Goal: Task Accomplishment & Management: Use online tool/utility

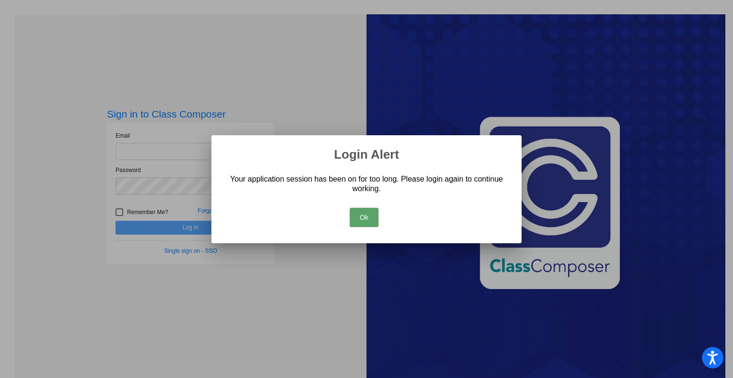
click at [357, 215] on button "Ok" at bounding box center [364, 217] width 29 height 19
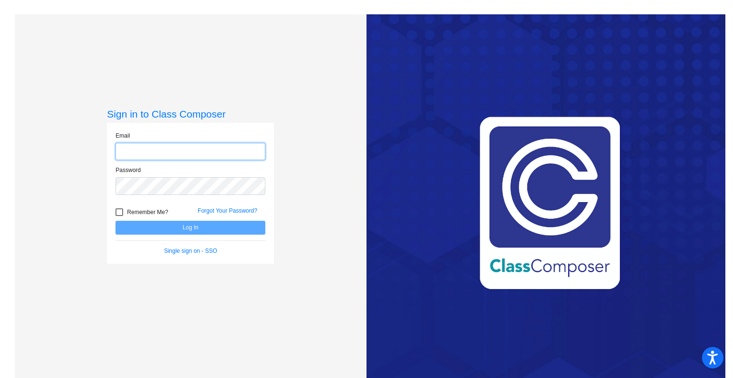
click at [148, 153] on input "email" at bounding box center [191, 152] width 150 height 18
type input "[PERSON_NAME][EMAIL_ADDRESS][DOMAIN_NAME]"
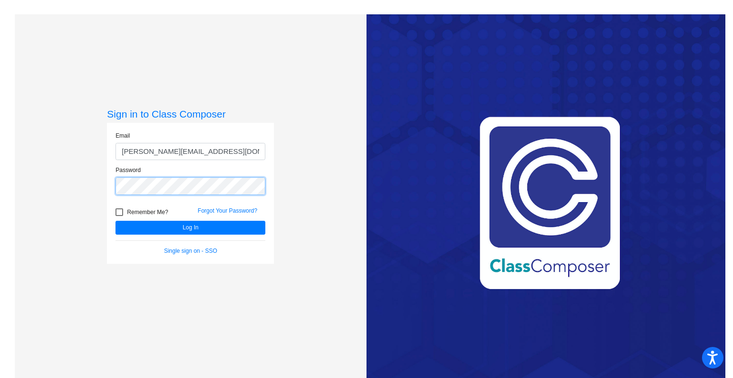
click at [116, 221] on button "Log In" at bounding box center [191, 228] width 150 height 14
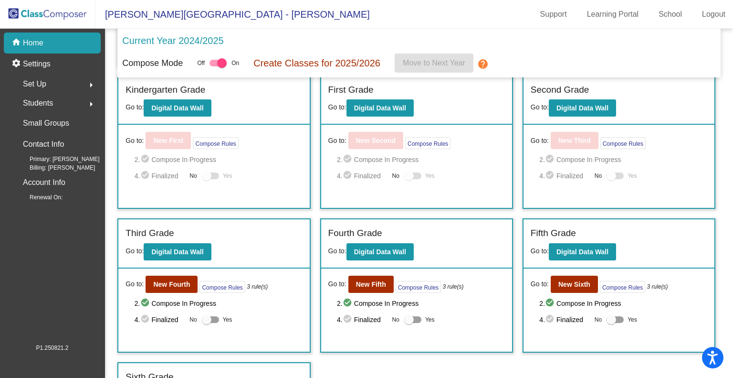
scroll to position [183, 0]
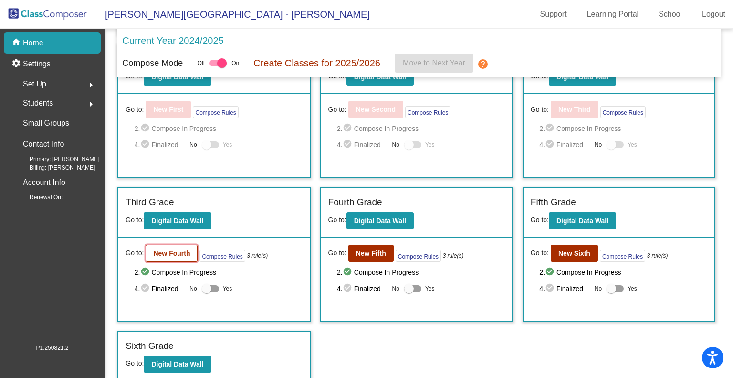
click at [180, 252] on b "New Fourth" at bounding box center [171, 253] width 37 height 8
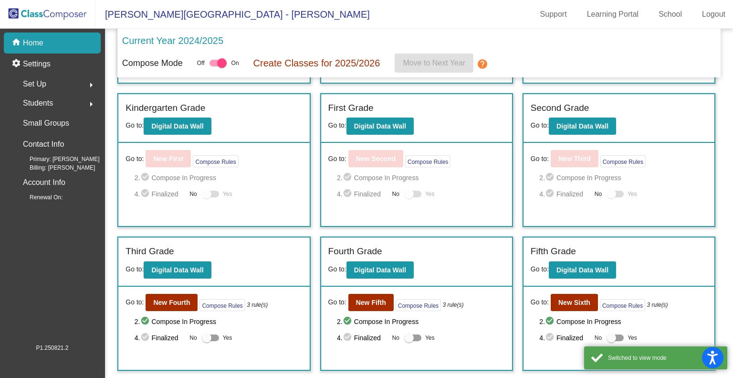
scroll to position [183, 0]
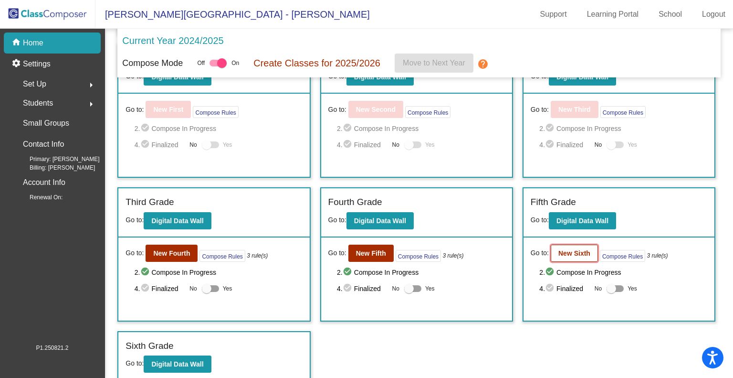
click at [583, 252] on b "New Sixth" at bounding box center [575, 253] width 32 height 8
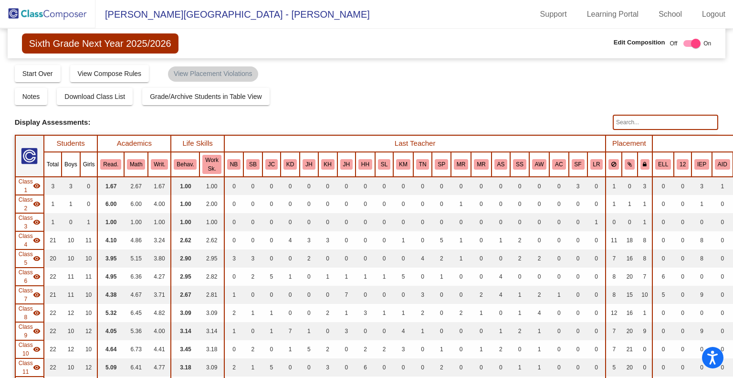
click at [626, 127] on input "text" at bounding box center [666, 122] width 106 height 15
click at [623, 123] on input "text" at bounding box center [666, 122] width 106 height 15
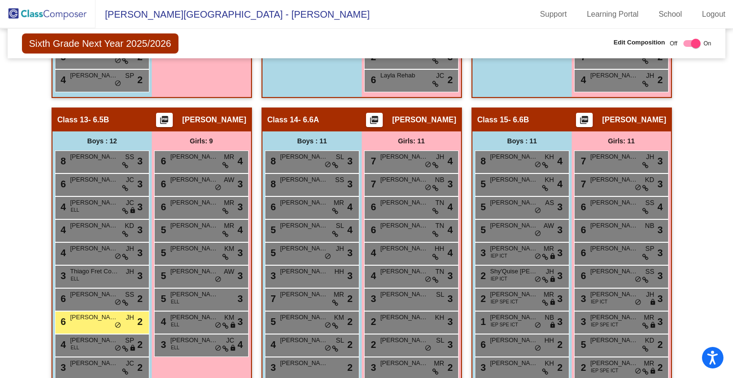
scroll to position [1585, 0]
click at [73, 312] on span "[PERSON_NAME]" at bounding box center [94, 317] width 48 height 10
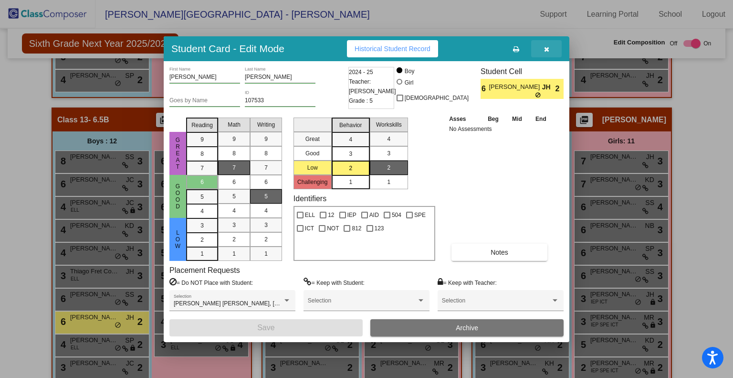
click at [549, 51] on icon "button" at bounding box center [546, 49] width 5 height 7
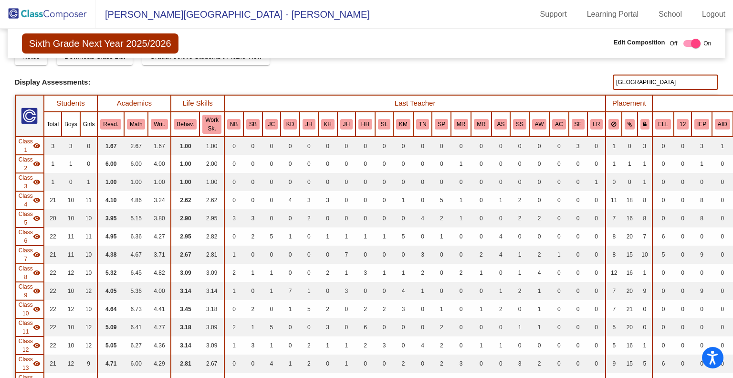
scroll to position [0, 0]
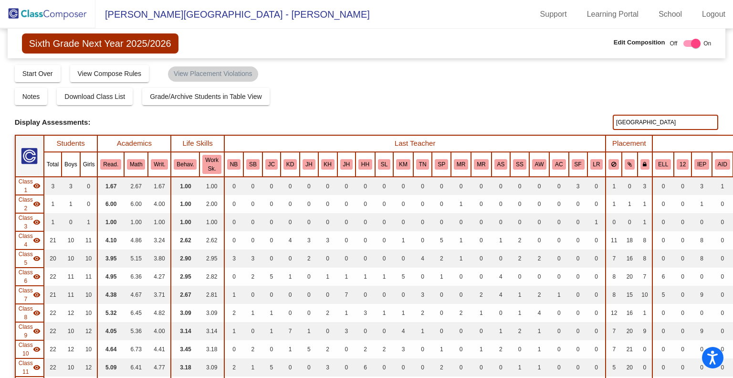
click at [628, 118] on input "[GEOGRAPHIC_DATA]" at bounding box center [666, 122] width 106 height 15
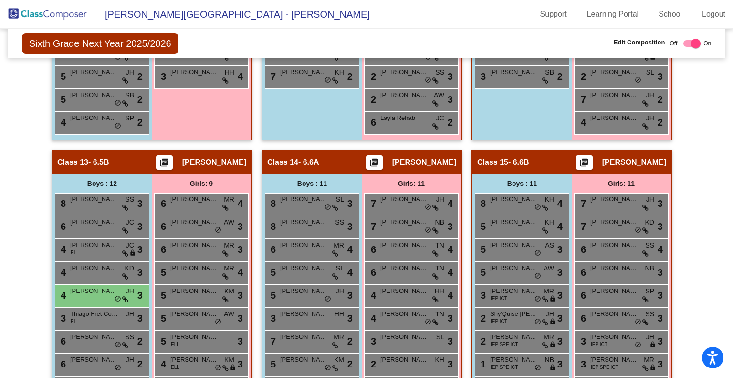
scroll to position [1543, 0]
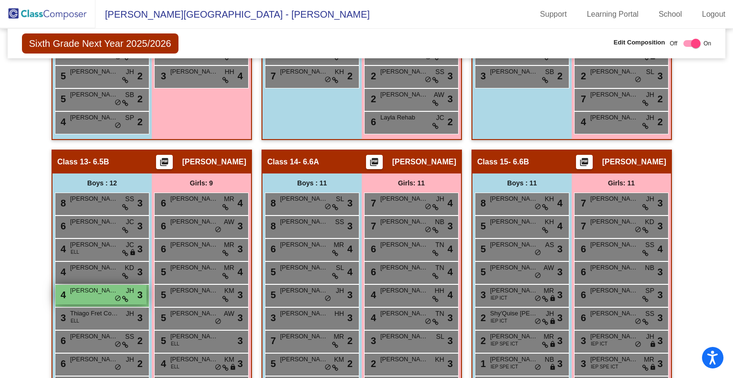
click at [80, 286] on span "[PERSON_NAME]" at bounding box center [94, 291] width 48 height 10
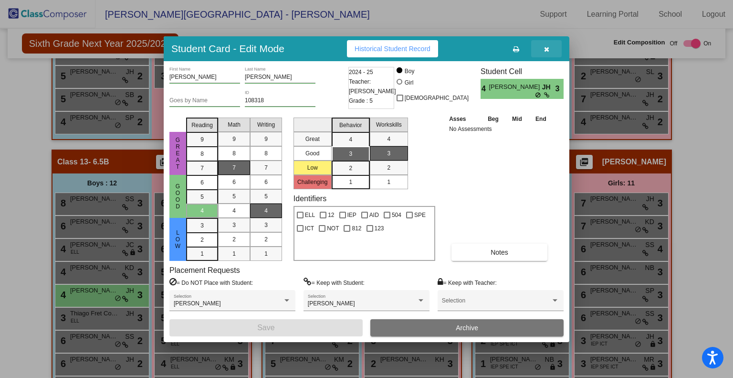
click at [548, 48] on icon "button" at bounding box center [546, 49] width 5 height 7
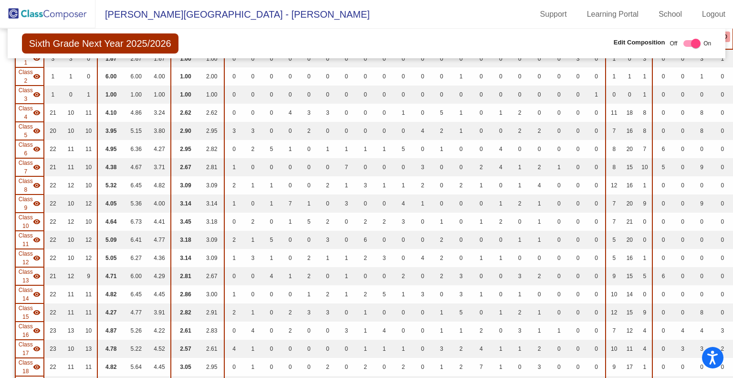
scroll to position [0, 0]
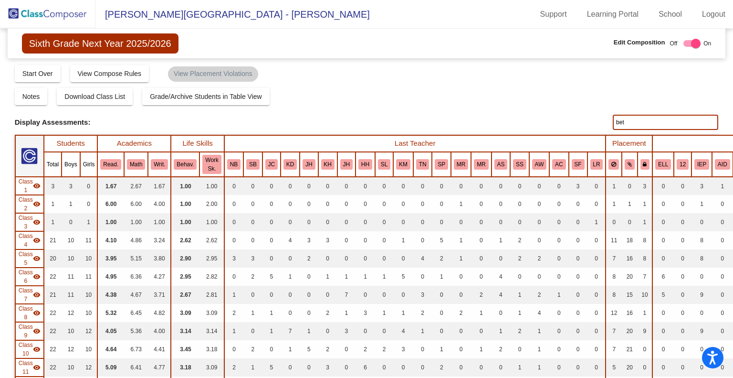
click at [618, 121] on input "bet" at bounding box center [666, 122] width 106 height 15
type input "[PERSON_NAME]"
click at [613, 124] on input "[PERSON_NAME]" at bounding box center [666, 122] width 106 height 15
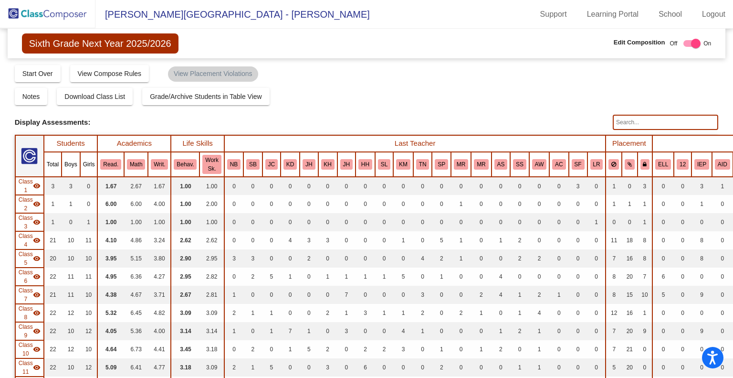
click at [546, 98] on div "Notes Download Class List Import Students Grade/Archive Students in Table View …" at bounding box center [367, 96] width 704 height 17
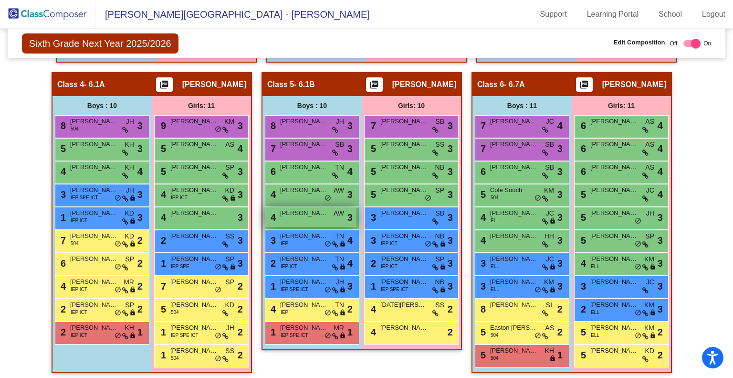
scroll to position [646, 0]
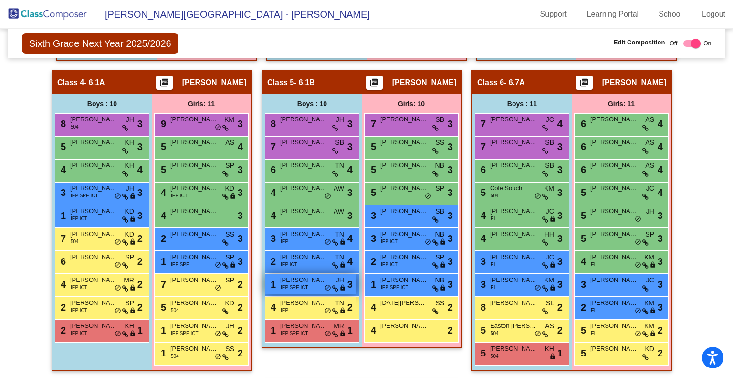
click at [314, 283] on div "1 [PERSON_NAME] IEP SPE ICT JH lock do_not_disturb_alt 3" at bounding box center [310, 284] width 91 height 20
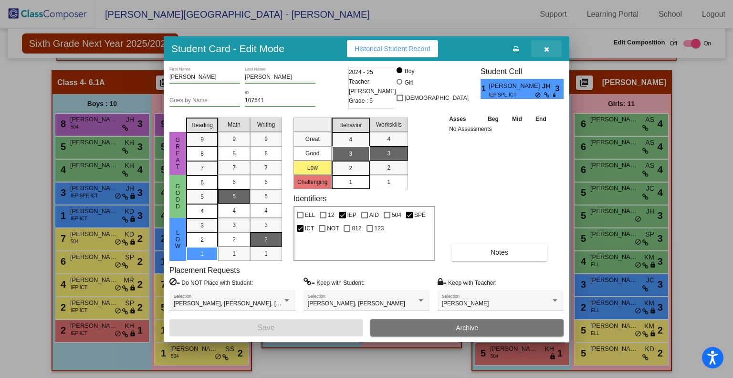
click at [550, 49] on button "button" at bounding box center [546, 48] width 31 height 17
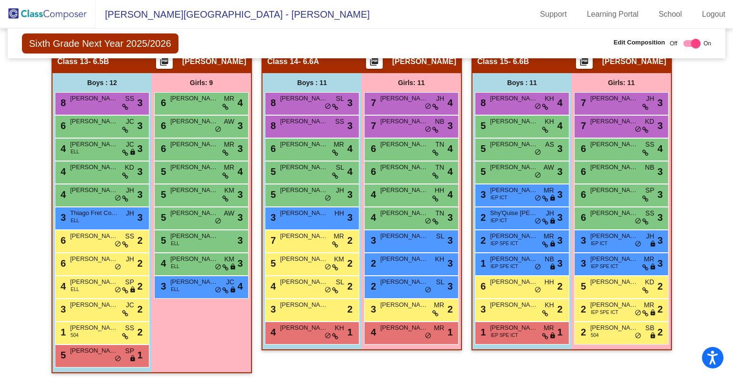
scroll to position [1644, 0]
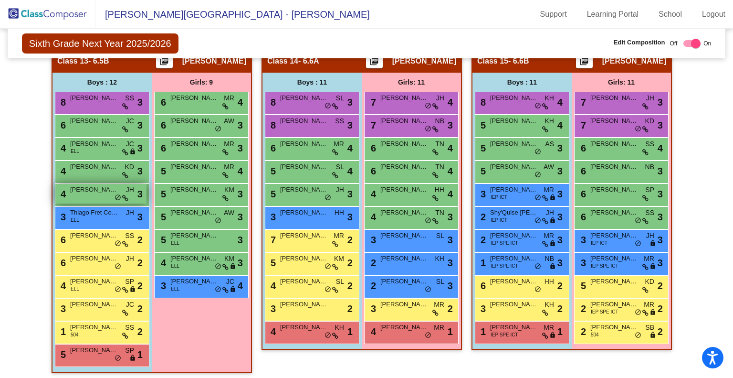
click at [95, 187] on span "[PERSON_NAME]" at bounding box center [94, 190] width 48 height 10
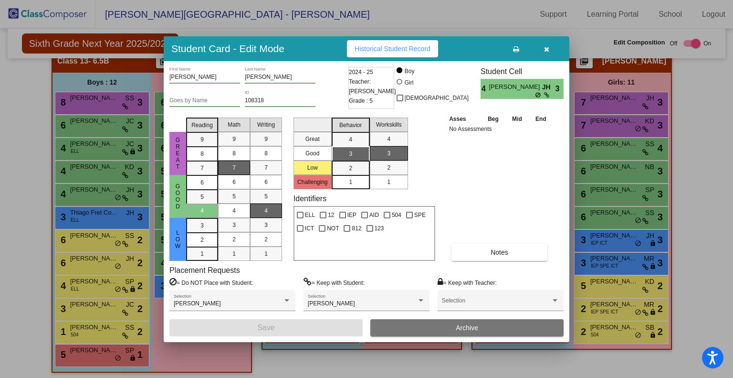
click at [90, 253] on div at bounding box center [366, 189] width 733 height 378
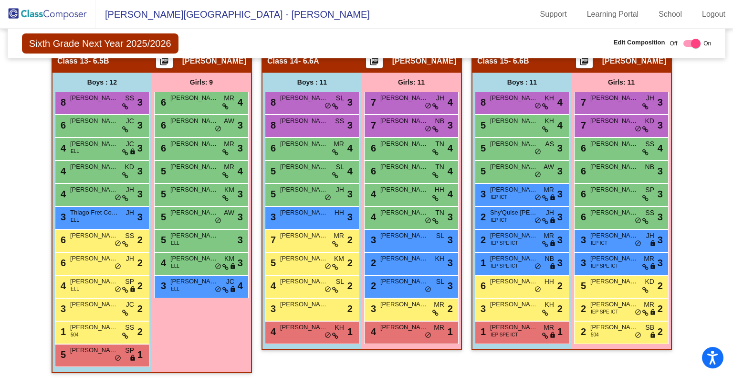
click at [90, 254] on span "[PERSON_NAME]" at bounding box center [94, 259] width 48 height 10
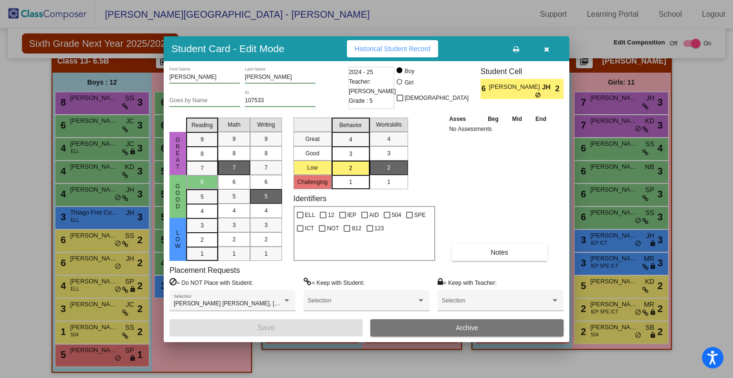
click at [89, 250] on div at bounding box center [366, 189] width 733 height 378
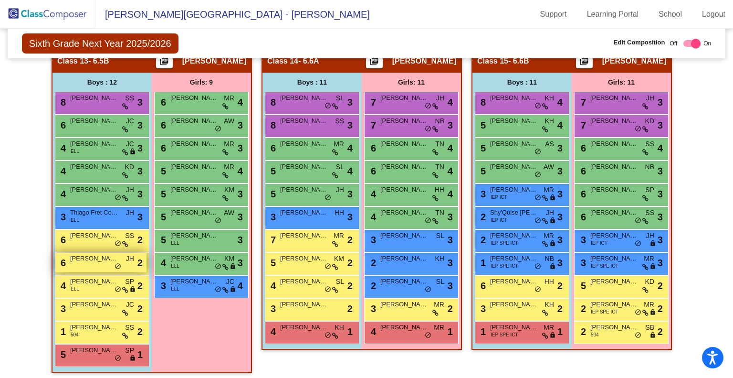
click at [115, 263] on span "do_not_disturb_alt" at bounding box center [118, 267] width 7 height 8
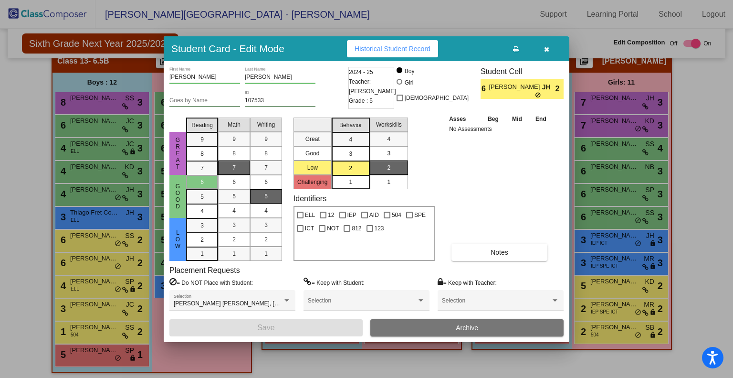
click at [548, 48] on icon "button" at bounding box center [546, 49] width 5 height 7
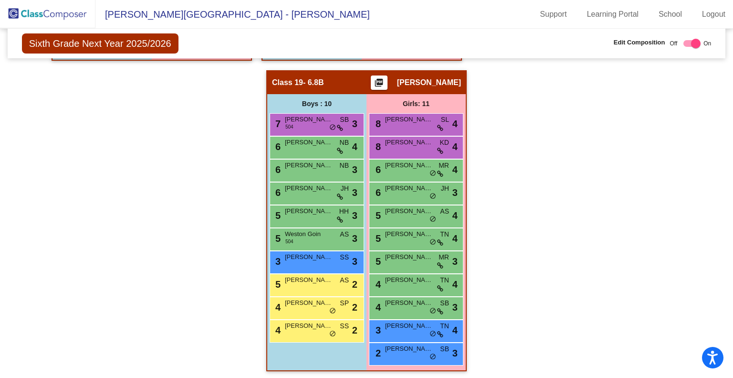
scroll to position [2312, 0]
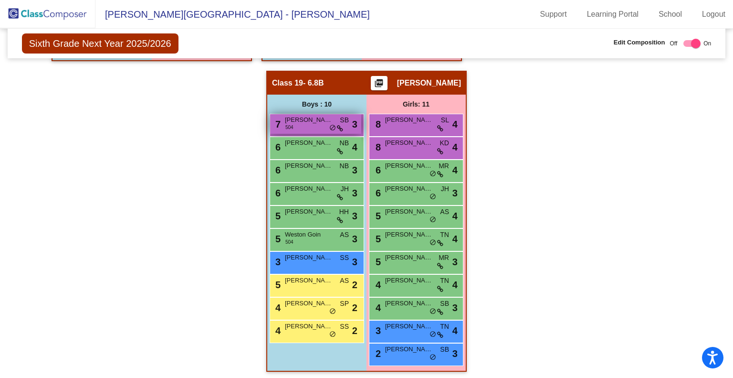
click at [309, 118] on div "7 [PERSON_NAME] 504 SB lock do_not_disturb_alt 3" at bounding box center [315, 124] width 91 height 20
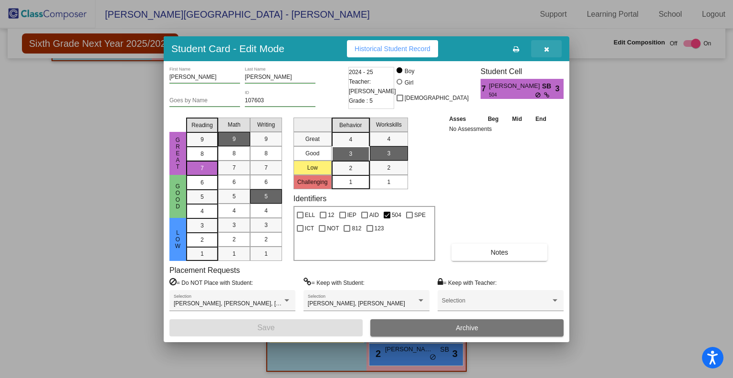
click at [546, 50] on icon "button" at bounding box center [546, 49] width 5 height 7
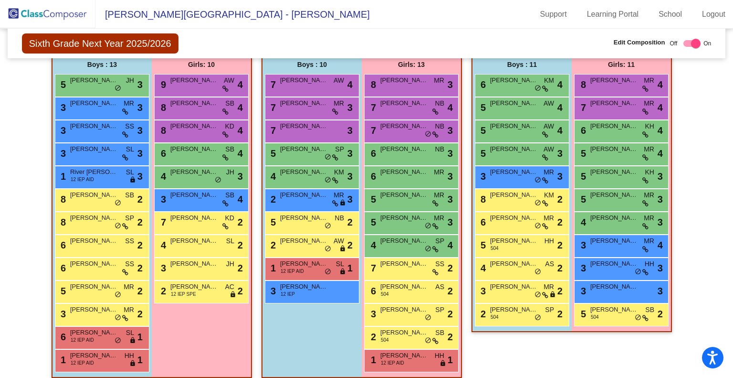
scroll to position [1995, 0]
click at [97, 194] on div "8 [PERSON_NAME] SB lock do_not_disturb_alt 2" at bounding box center [100, 199] width 91 height 20
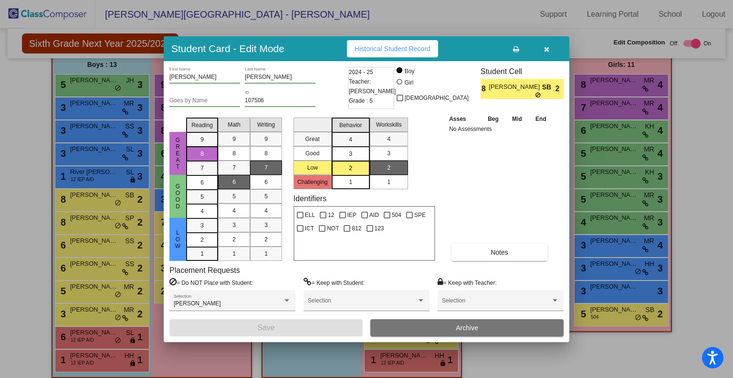
click at [92, 76] on div at bounding box center [366, 189] width 733 height 378
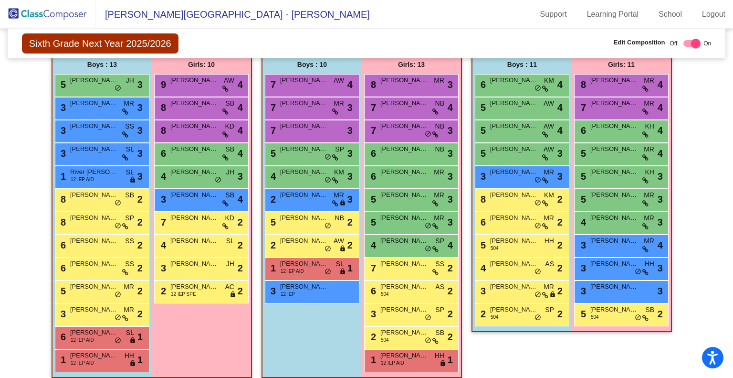
click at [92, 76] on span "[PERSON_NAME]" at bounding box center [94, 80] width 48 height 10
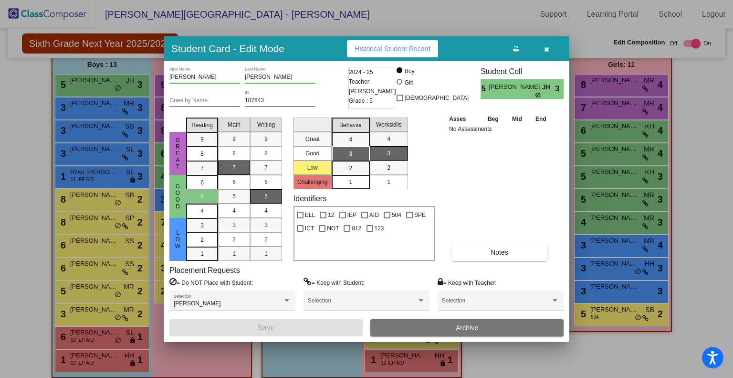
click at [103, 218] on div at bounding box center [366, 189] width 733 height 378
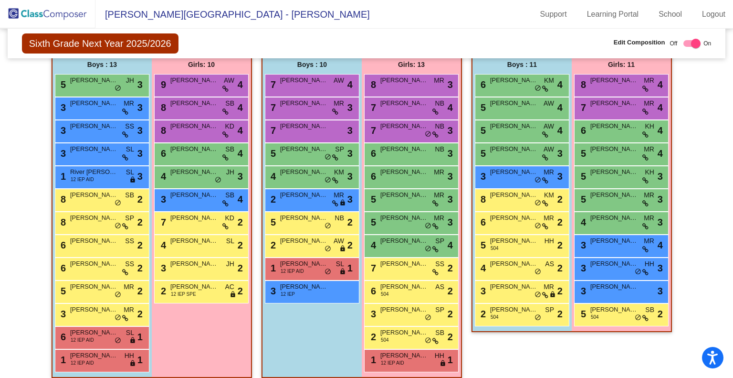
click at [103, 218] on div "8 [PERSON_NAME] SP lock do_not_disturb_alt 2" at bounding box center [100, 222] width 91 height 20
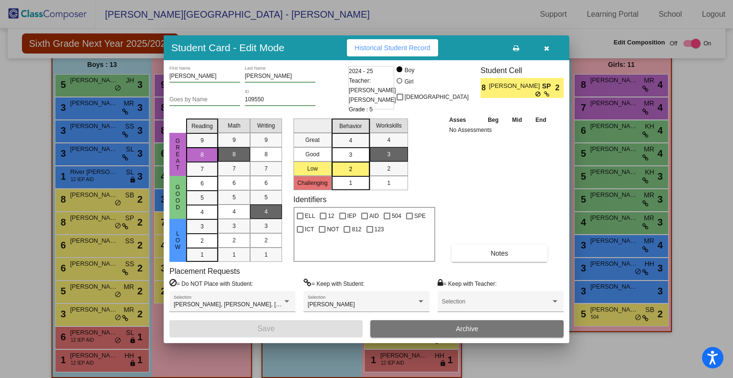
click at [97, 280] on div at bounding box center [366, 189] width 733 height 378
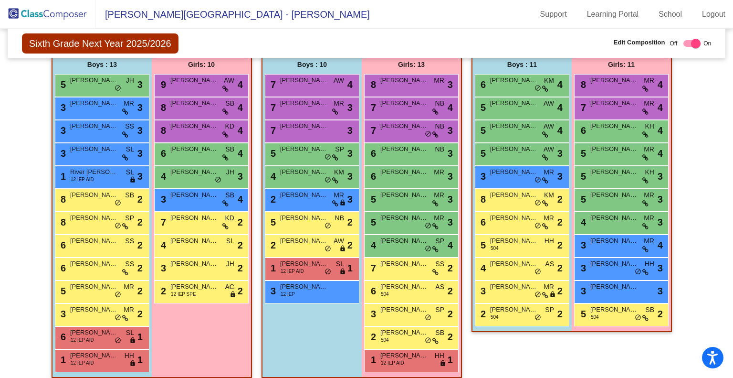
click at [97, 282] on span "[PERSON_NAME]" at bounding box center [94, 287] width 48 height 10
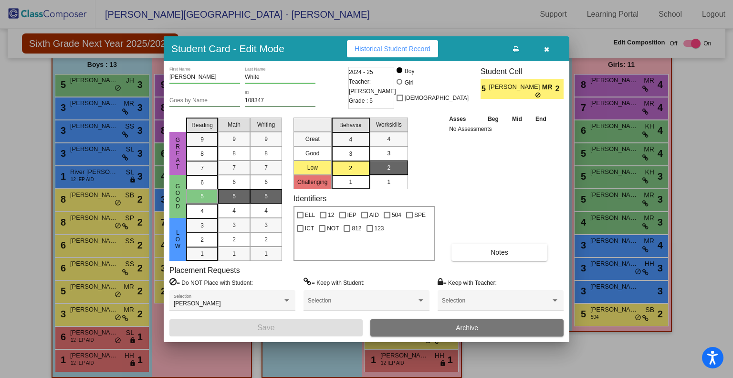
click at [90, 306] on div at bounding box center [366, 189] width 733 height 378
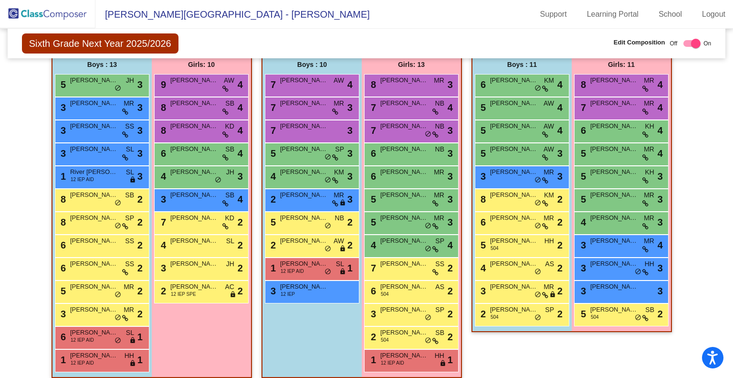
click at [90, 306] on span "[PERSON_NAME]" at bounding box center [94, 310] width 48 height 10
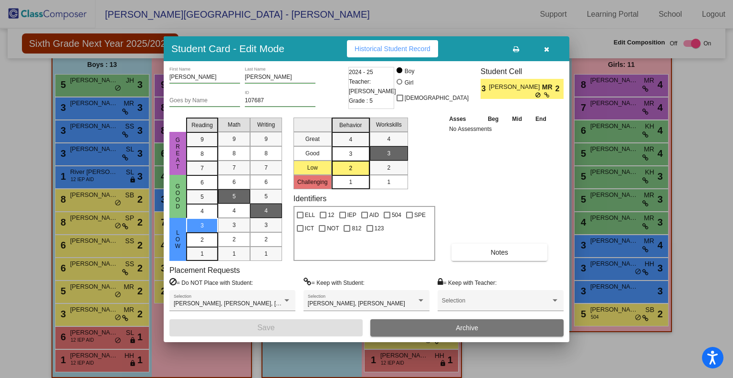
click at [112, 292] on div at bounding box center [366, 189] width 733 height 378
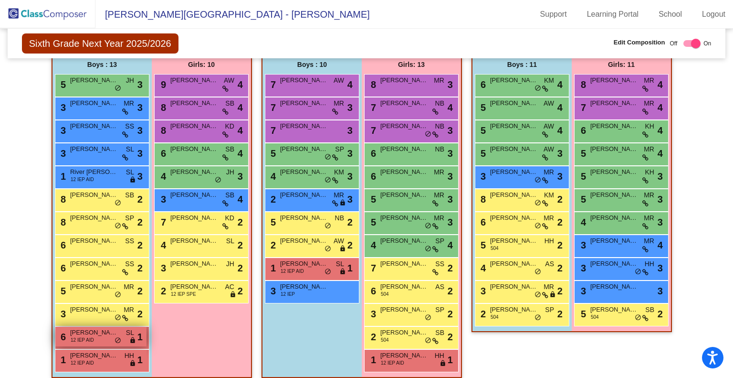
click at [96, 332] on div "6 [PERSON_NAME] 12 IEP AID SL lock do_not_disturb_alt 1" at bounding box center [100, 337] width 91 height 20
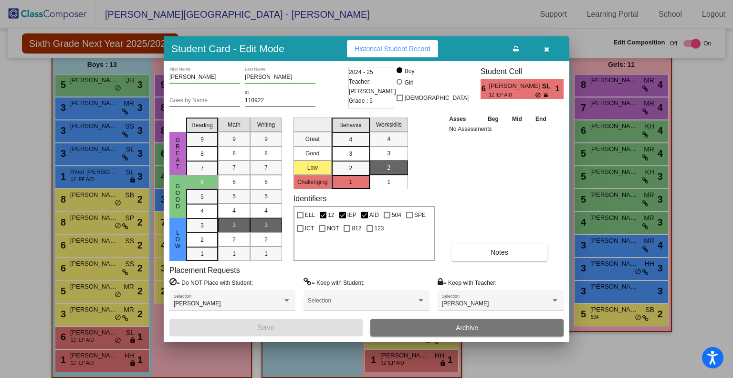
click at [96, 351] on div at bounding box center [366, 189] width 733 height 378
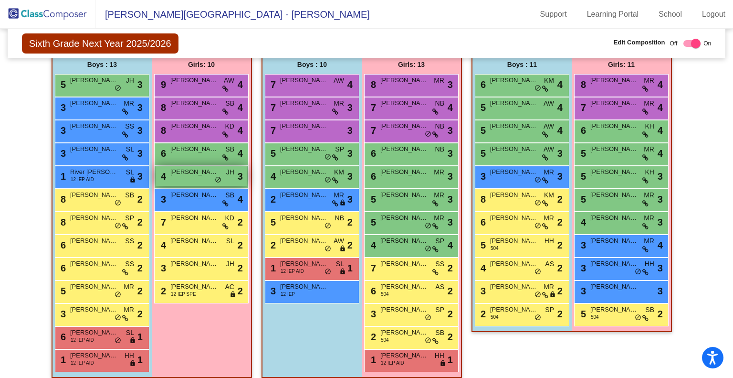
click at [188, 178] on div "4 [PERSON_NAME] lock do_not_disturb_alt 3" at bounding box center [201, 176] width 91 height 20
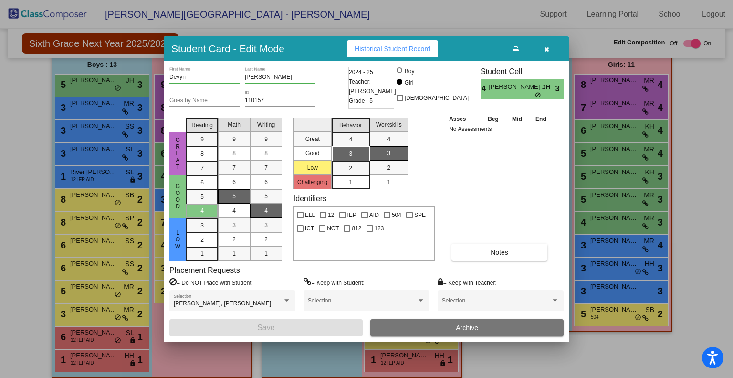
click at [152, 185] on div at bounding box center [366, 189] width 733 height 378
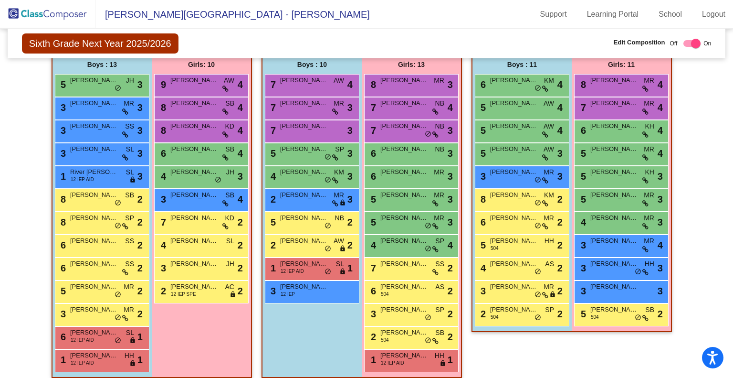
click at [0, 0] on div "Girls: 10 9 [PERSON_NAME] AW lock do_not_disturb_alt 4 8 [PERSON_NAME] SB lock …" at bounding box center [0, 0] width 0 height 0
